Goal: Download file/media

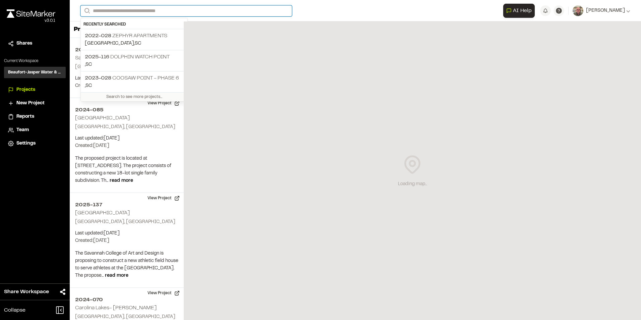
click at [140, 14] on input "Search" at bounding box center [186, 10] width 212 height 11
click at [139, 34] on p "2022-028 Zephyr Apartments" at bounding box center [134, 36] width 99 height 8
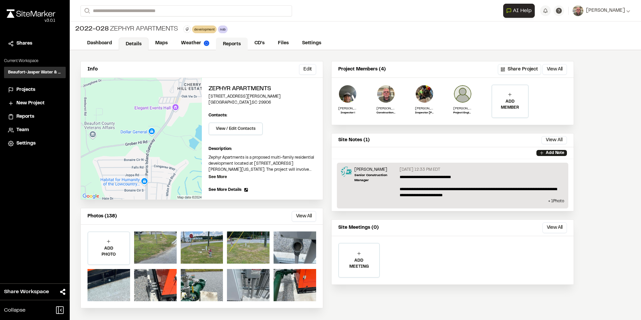
click at [229, 44] on link "Reports" at bounding box center [232, 44] width 32 height 13
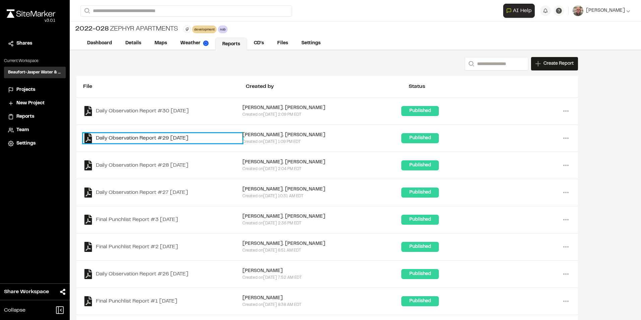
click at [167, 136] on link "Daily Observation Report #29 [DATE]" at bounding box center [162, 138] width 159 height 10
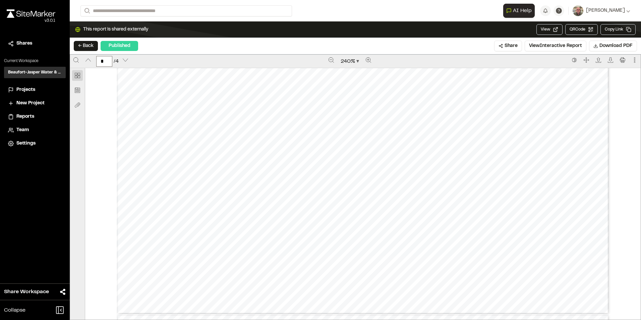
scroll to position [1039, 0]
type input "*"
